Goal: Navigation & Orientation: Find specific page/section

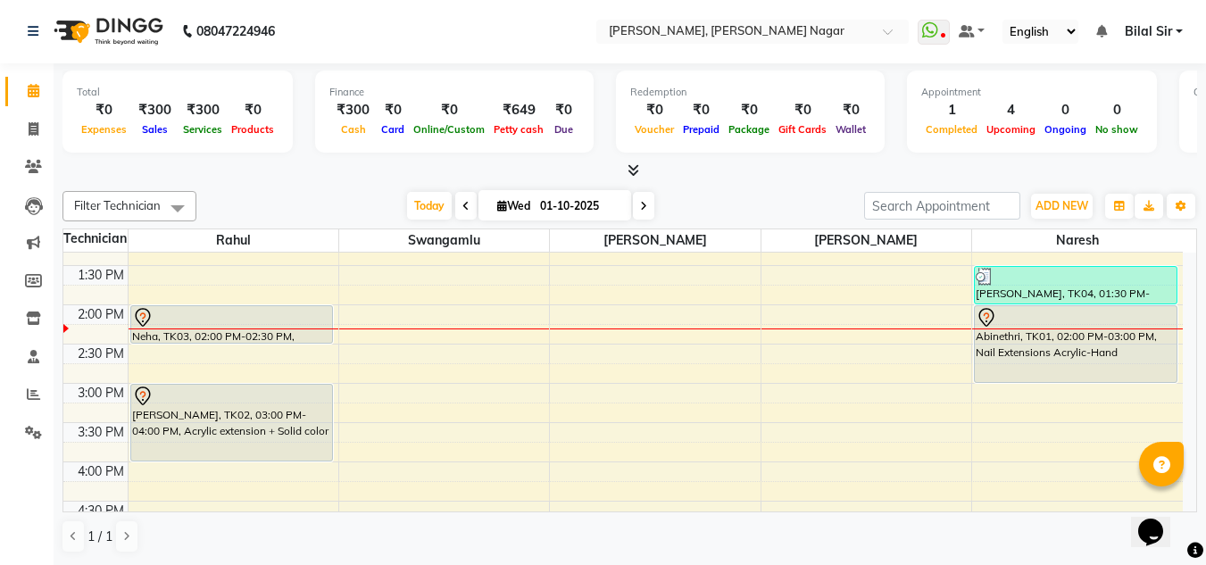
scroll to position [338, 0]
click at [467, 199] on span at bounding box center [465, 206] width 21 height 28
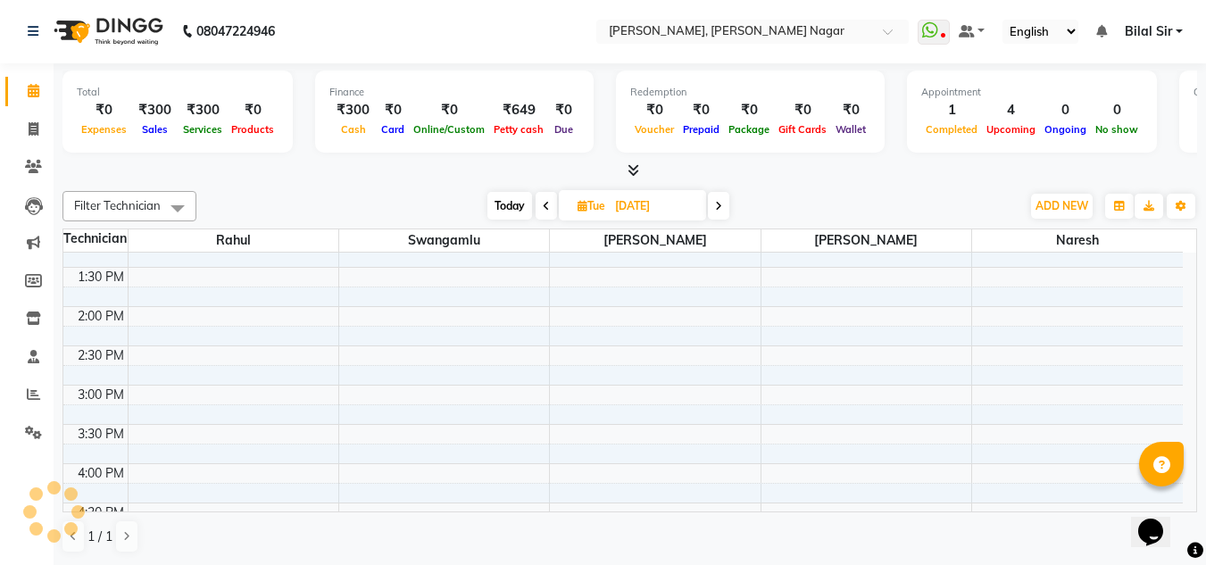
scroll to position [394, 0]
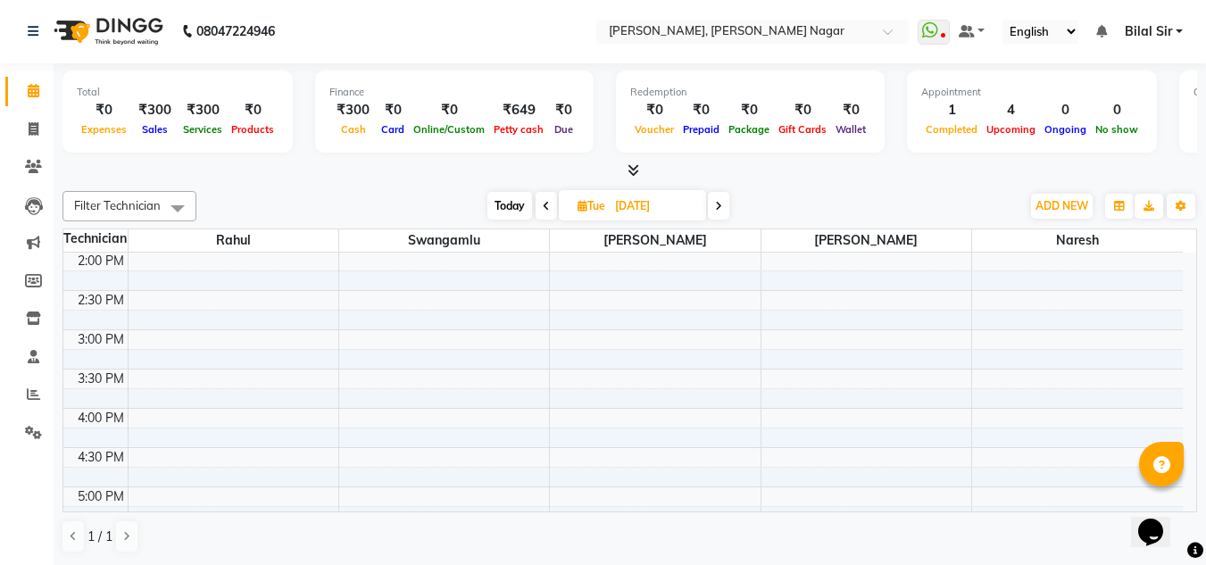
click at [488, 212] on span "Today" at bounding box center [509, 206] width 45 height 28
type input "01-10-2025"
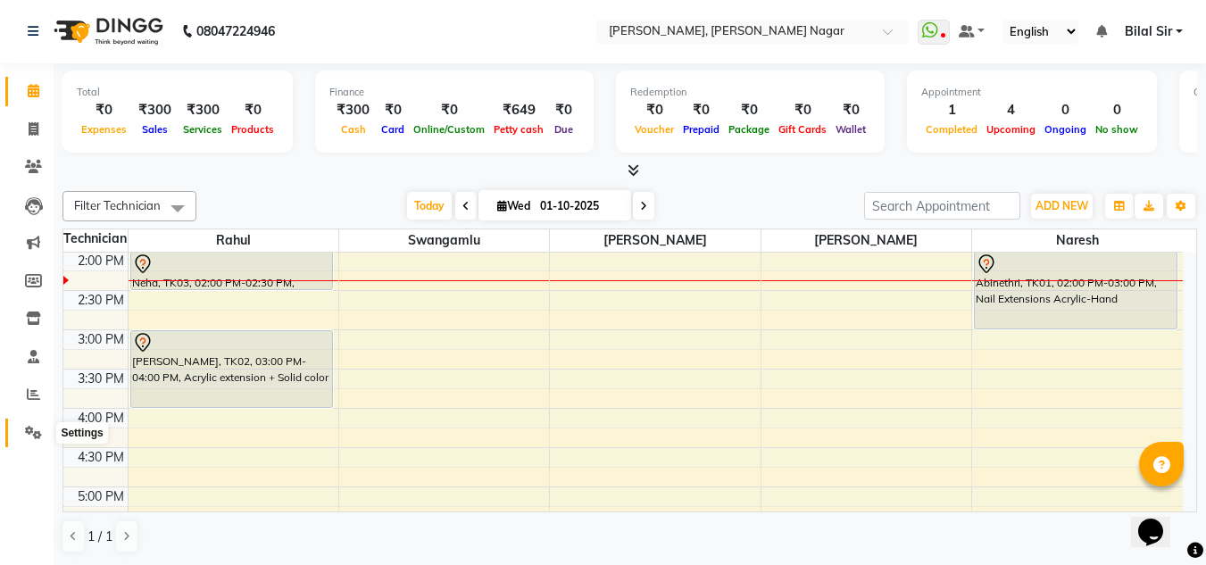
click at [25, 435] on icon at bounding box center [33, 432] width 17 height 13
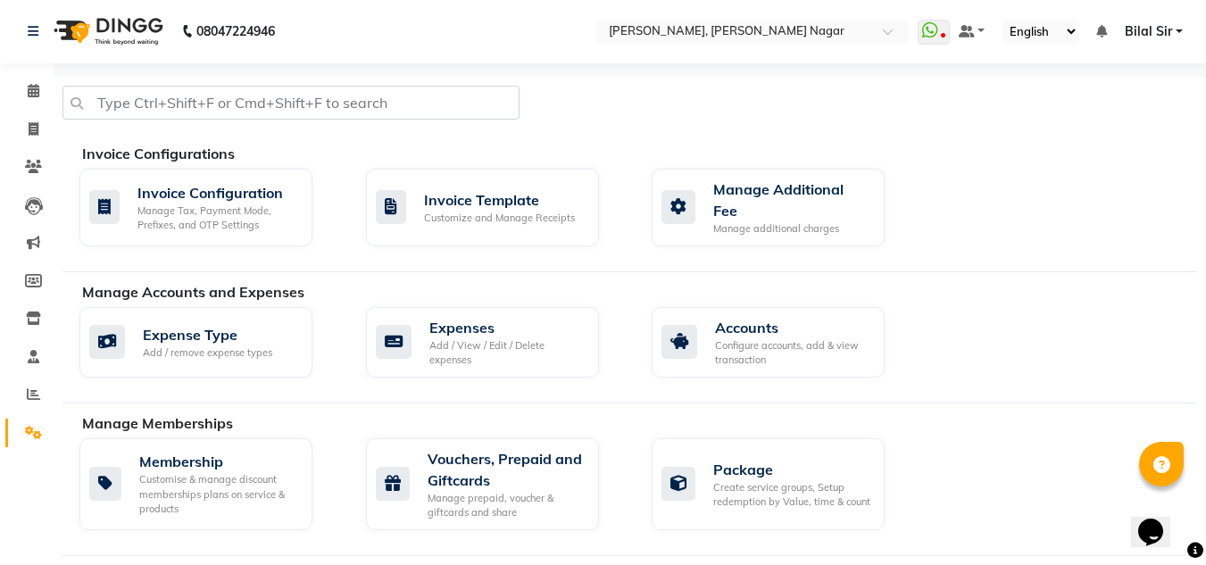
click at [37, 88] on icon at bounding box center [34, 90] width 12 height 13
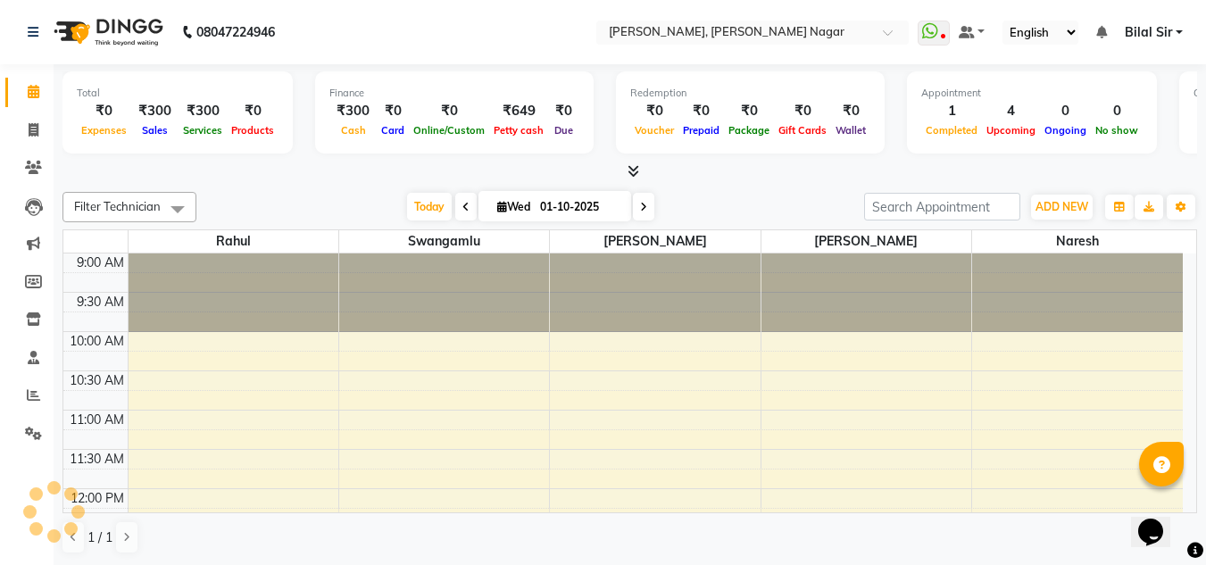
click at [636, 170] on icon at bounding box center [634, 170] width 12 height 13
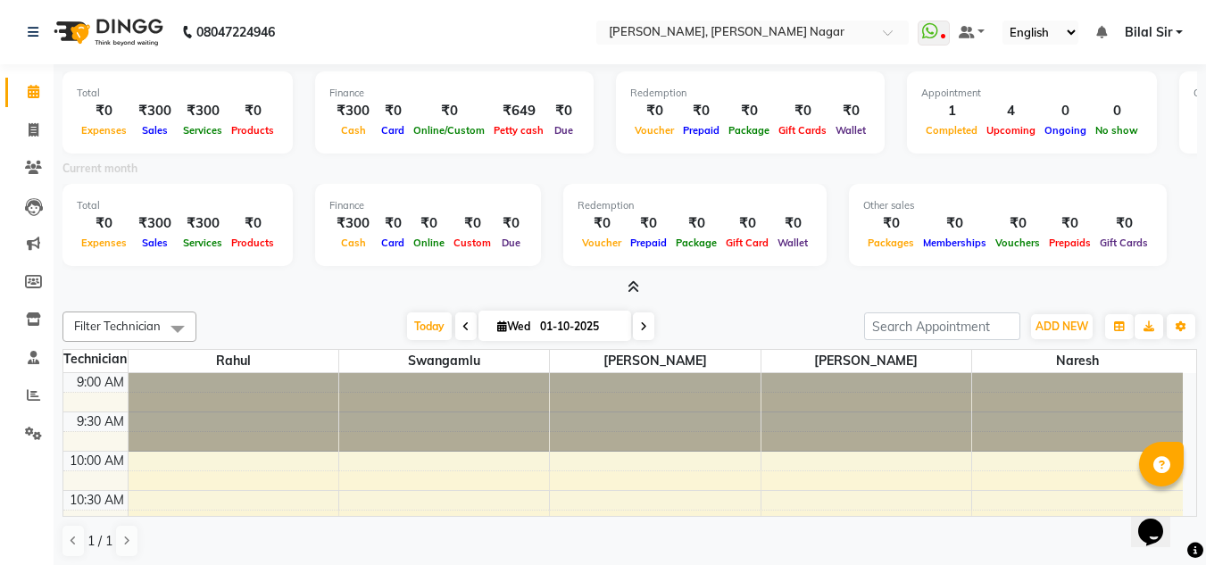
click at [631, 287] on icon at bounding box center [634, 286] width 12 height 13
